Goal: Information Seeking & Learning: Learn about a topic

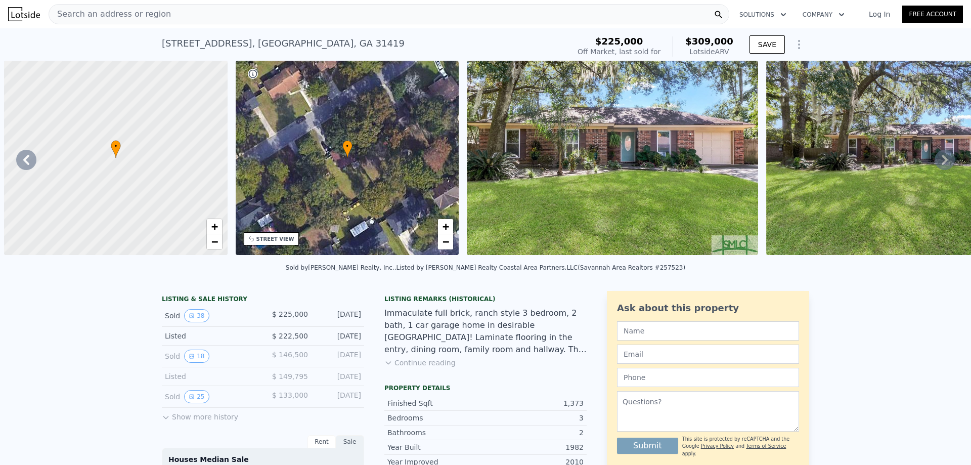
scroll to position [0, 10348]
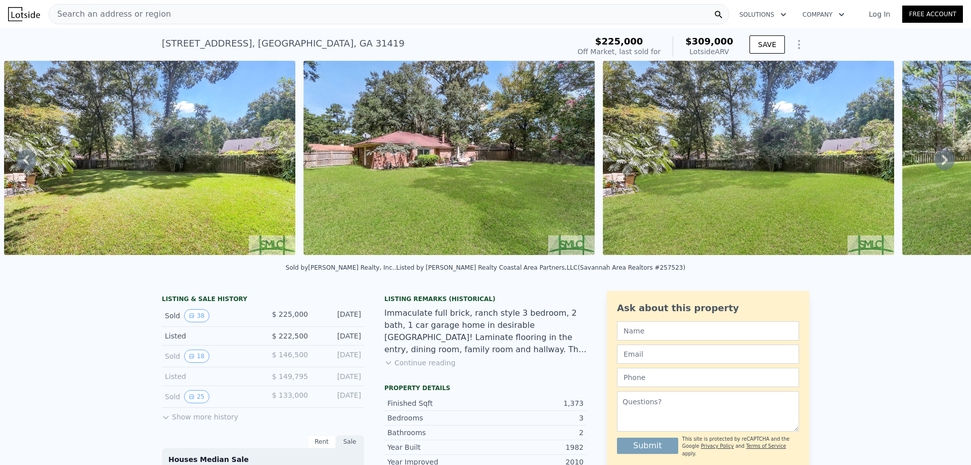
click at [106, 15] on span "Search an address or region" at bounding box center [110, 14] width 122 height 12
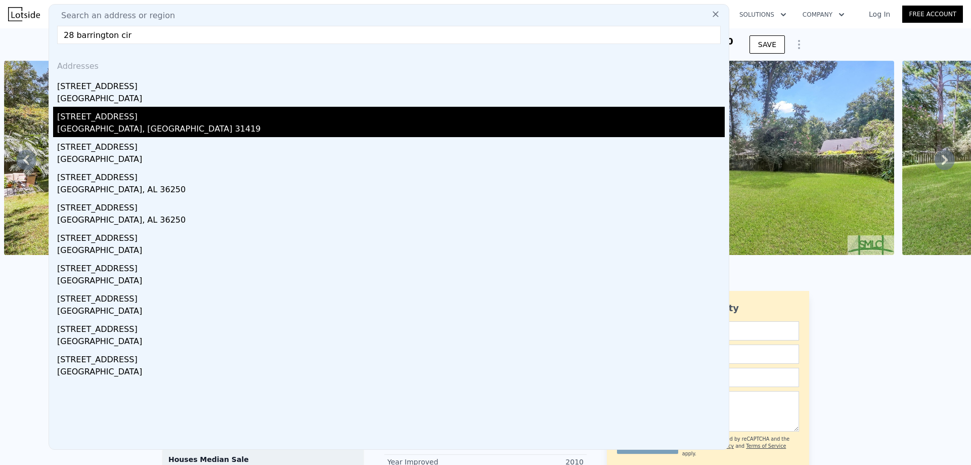
type input "28 barrington cir"
click at [97, 123] on div "[GEOGRAPHIC_DATA], [GEOGRAPHIC_DATA] 31419" at bounding box center [391, 130] width 668 height 14
type input "2.5"
type input "1398"
type input "2250"
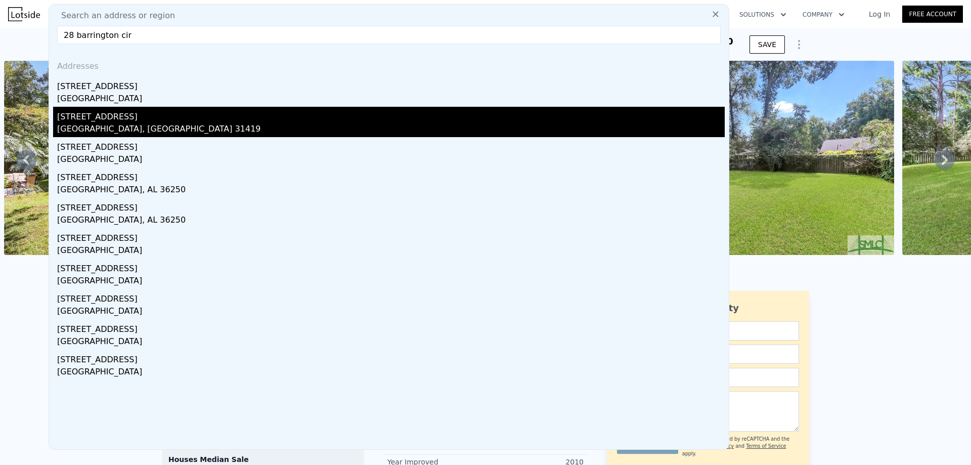
type input "11761.2"
checkbox input "false"
checkbox input "true"
type input "$ 352,000"
type input "$ 144,817"
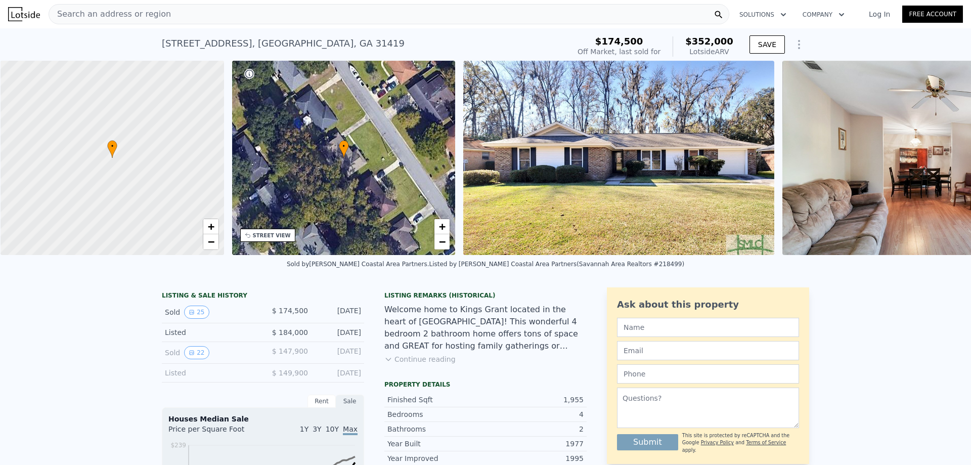
scroll to position [0, 4]
click at [545, 168] on img at bounding box center [618, 158] width 311 height 194
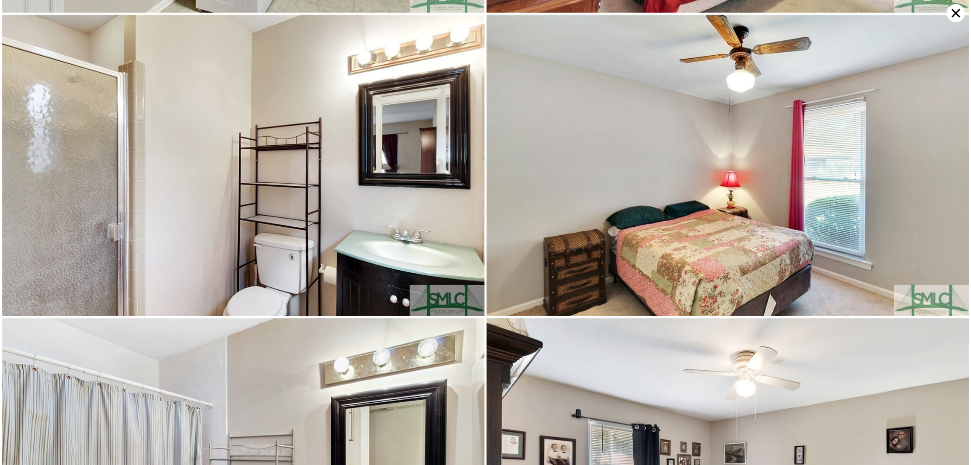
scroll to position [1806, 0]
click at [291, 249] on img at bounding box center [243, 165] width 483 height 302
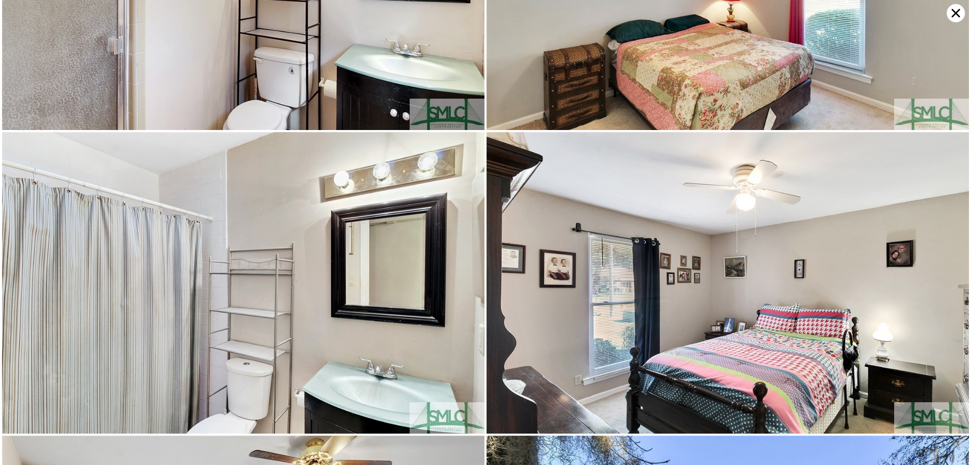
scroll to position [2107, 0]
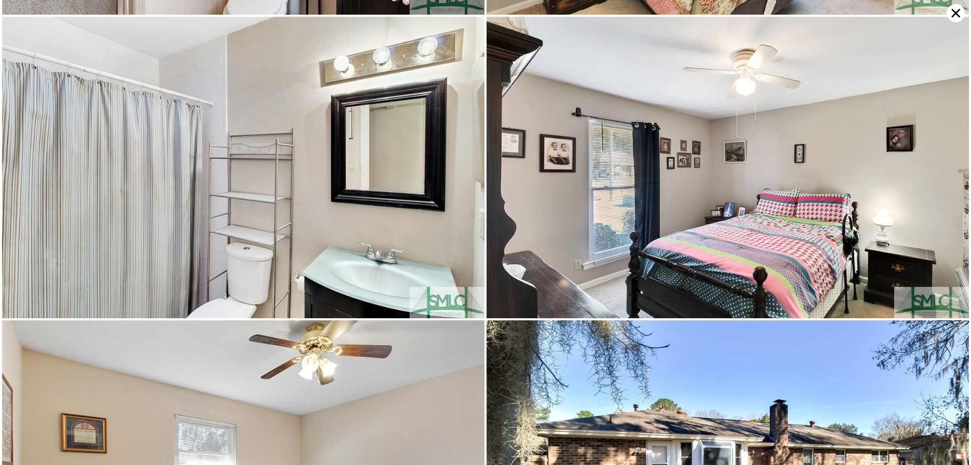
click at [952, 12] on icon at bounding box center [956, 13] width 18 height 18
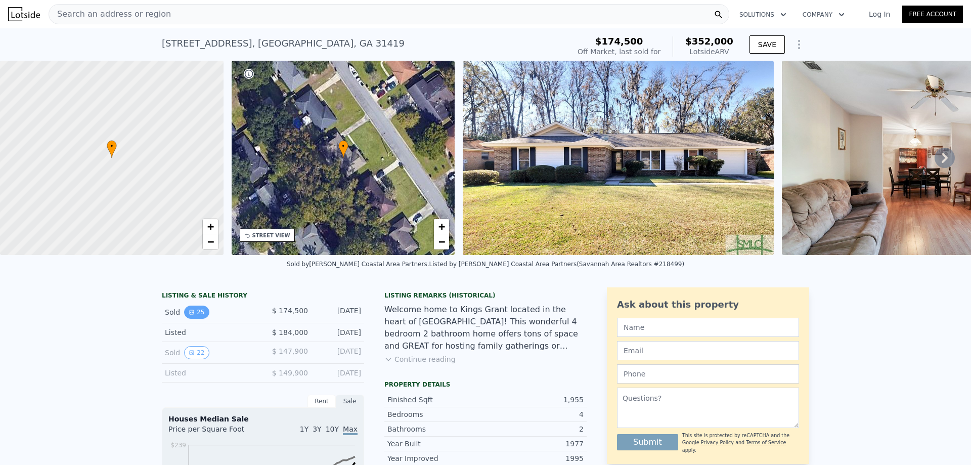
click at [189, 315] on icon "View historical data" at bounding box center [192, 312] width 6 height 6
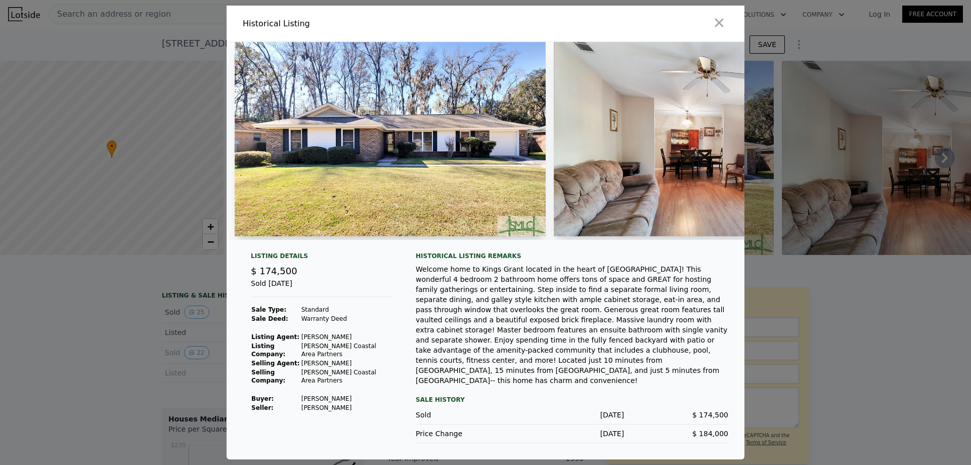
click at [301, 196] on img at bounding box center [390, 139] width 311 height 194
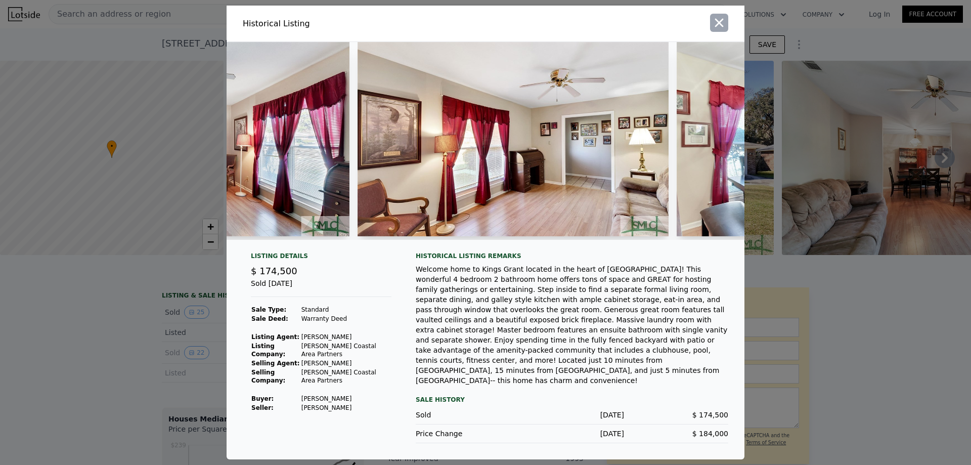
click at [718, 27] on icon "button" at bounding box center [719, 23] width 9 height 9
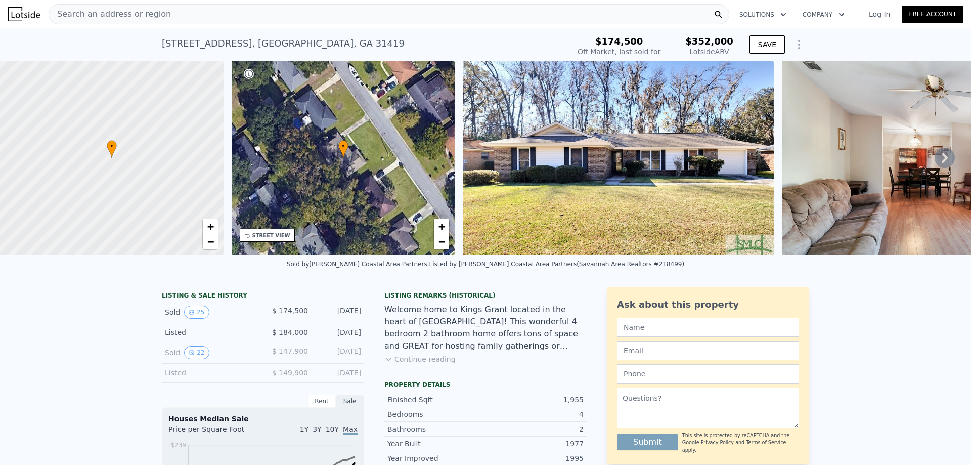
click at [534, 168] on img at bounding box center [618, 158] width 311 height 194
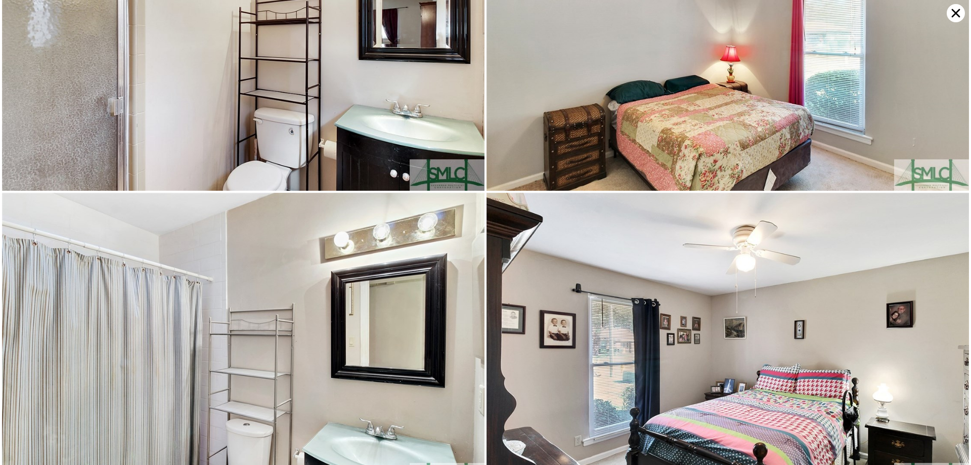
scroll to position [1806, 0]
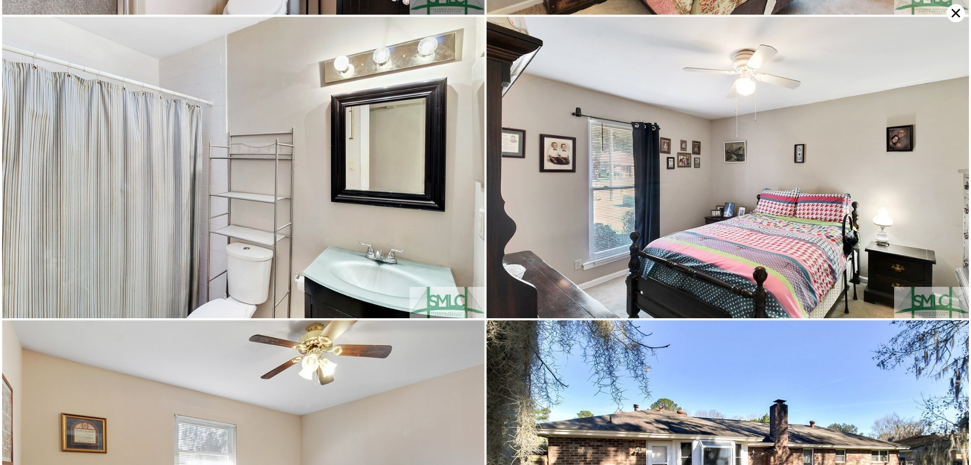
click at [238, 181] on img at bounding box center [243, 168] width 483 height 302
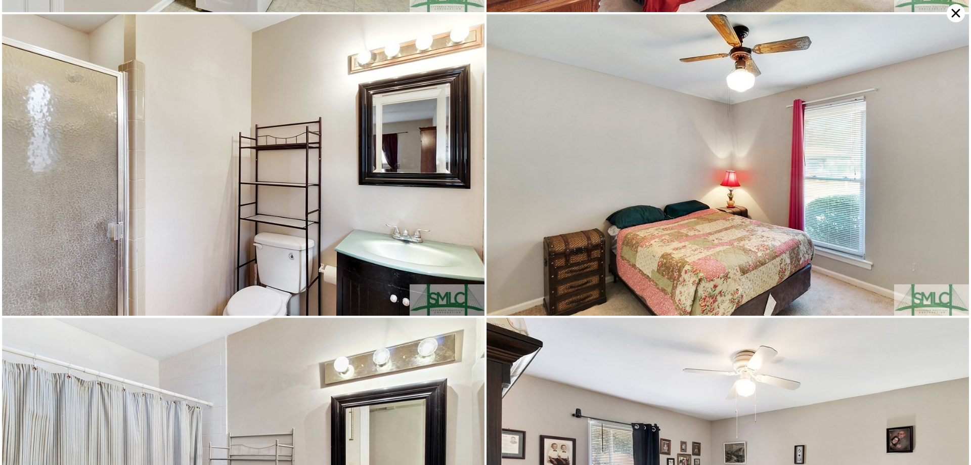
click at [238, 182] on img at bounding box center [243, 165] width 483 height 302
click at [239, 183] on img at bounding box center [243, 165] width 483 height 302
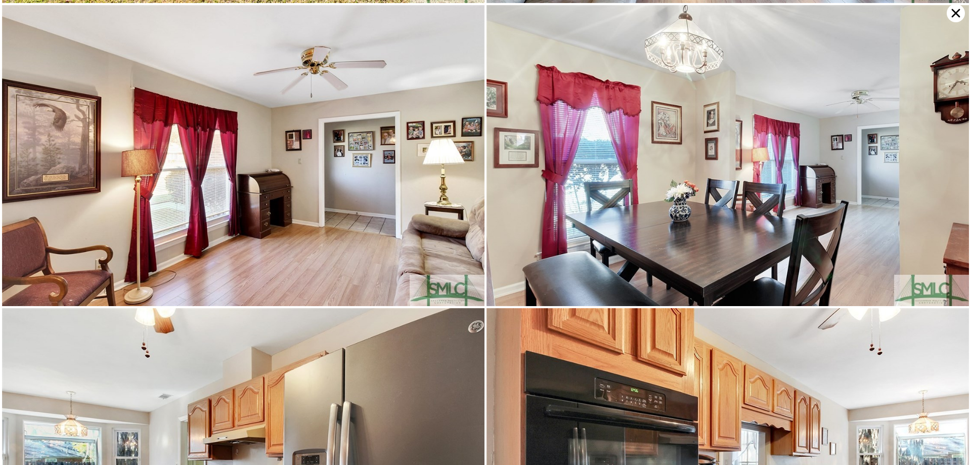
scroll to position [0, 0]
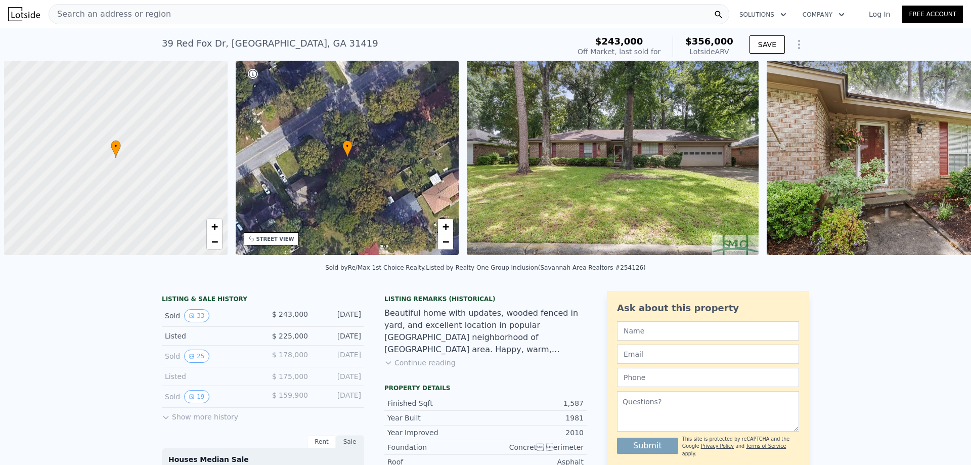
scroll to position [0, 4]
